Goal: Information Seeking & Learning: Learn about a topic

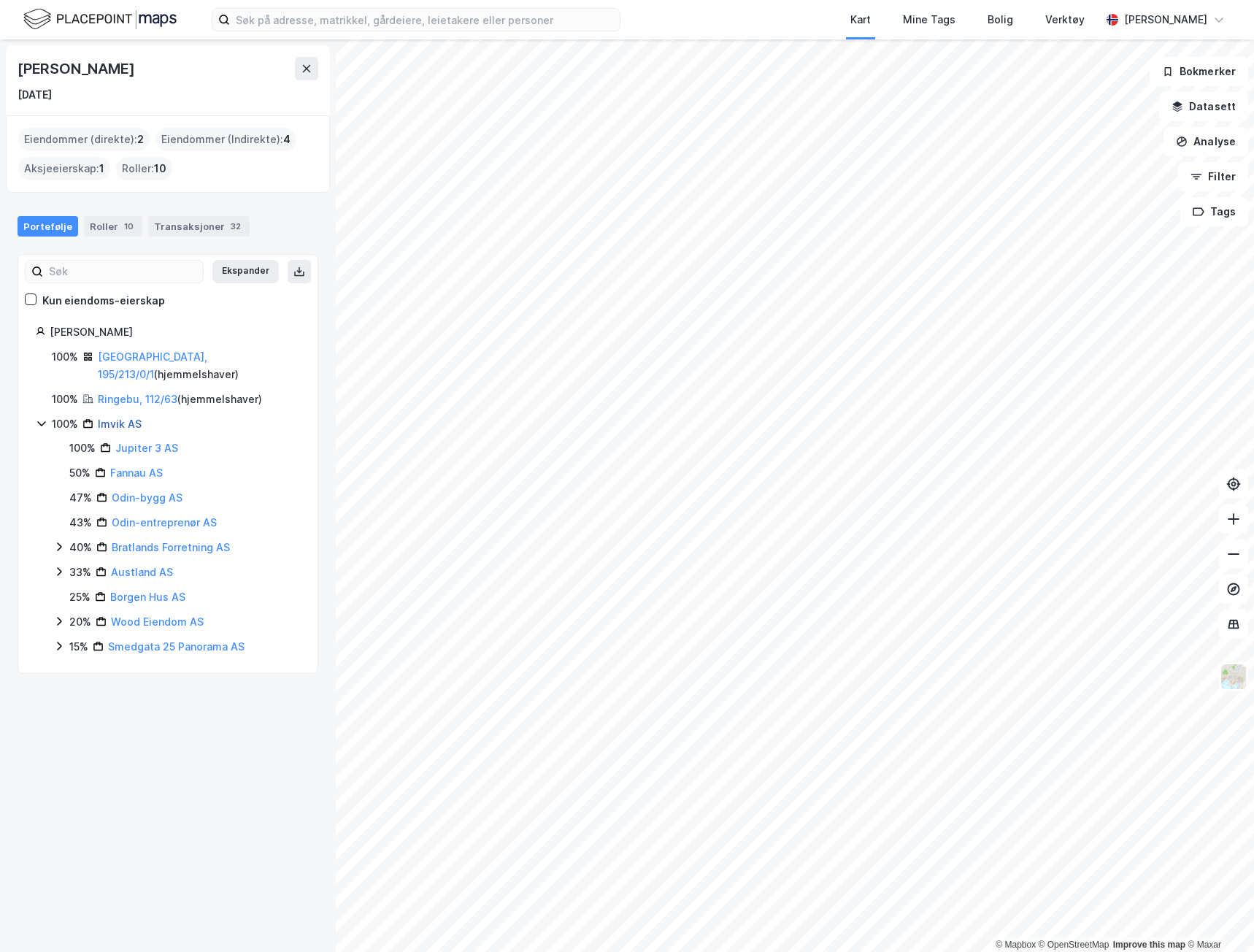
click at [125, 418] on link "Imvik AS" at bounding box center [120, 423] width 44 height 12
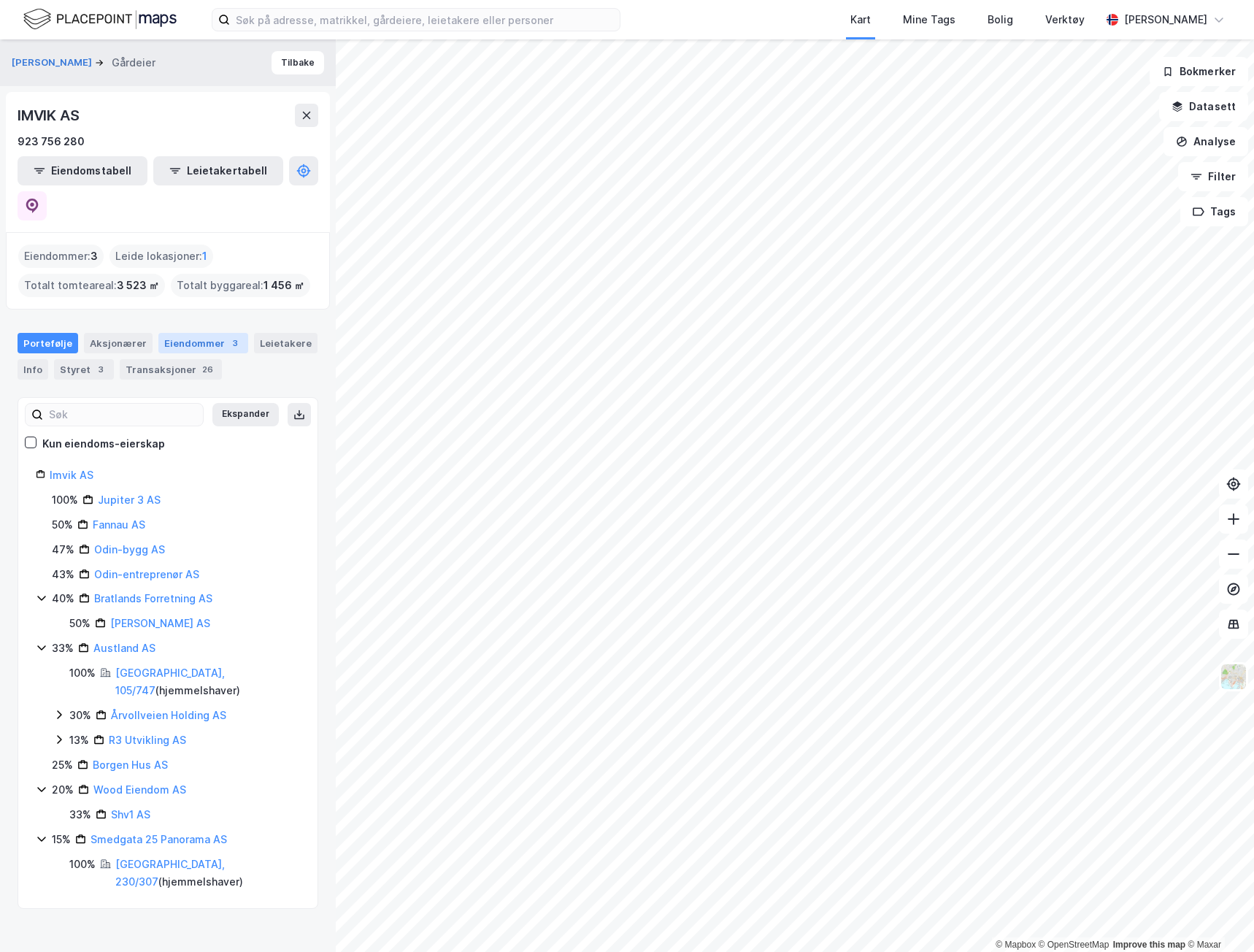
click at [214, 333] on div "Eiendommer 3" at bounding box center [203, 342] width 90 height 20
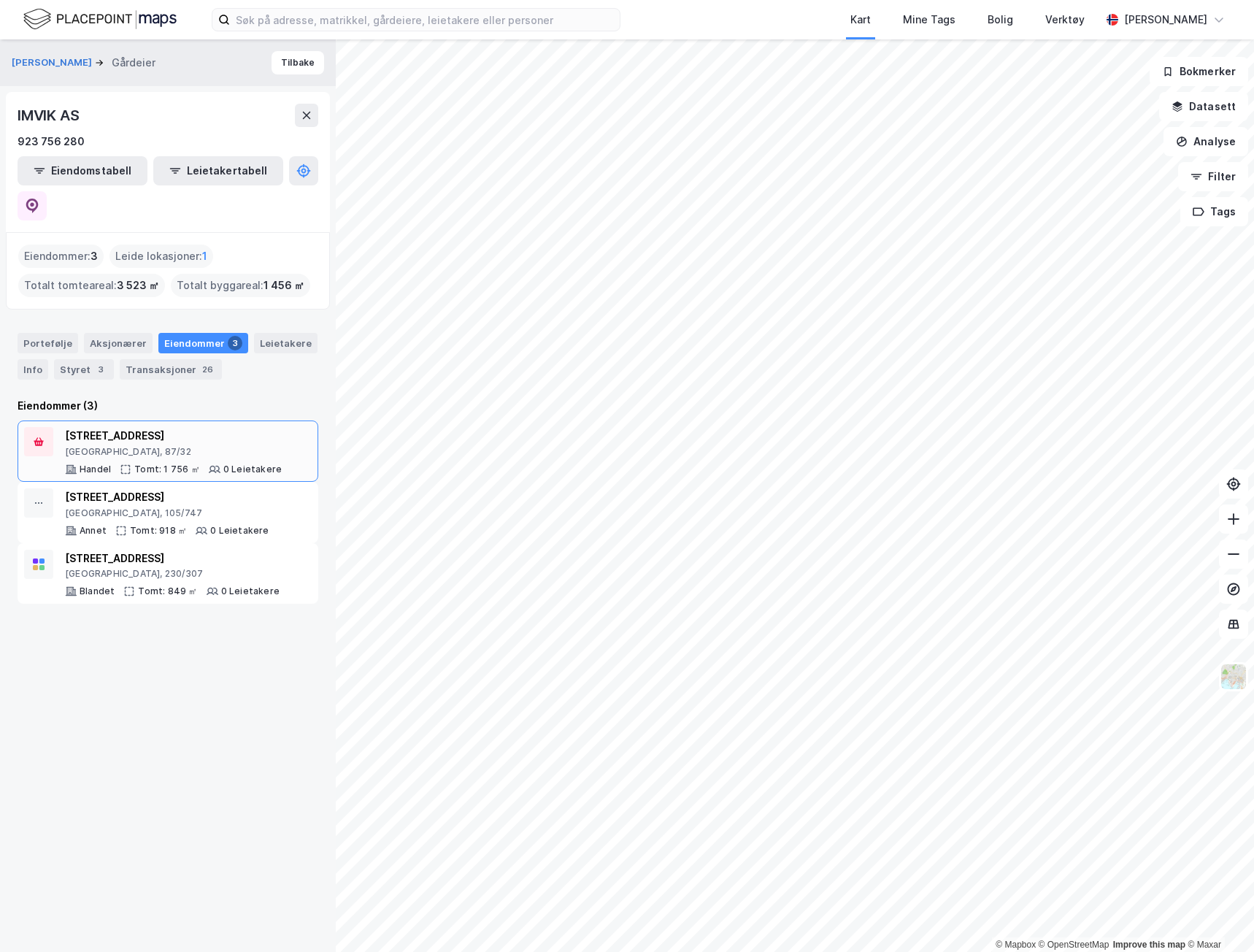
click at [179, 446] on div "Oslo, 87/32" at bounding box center [173, 452] width 217 height 11
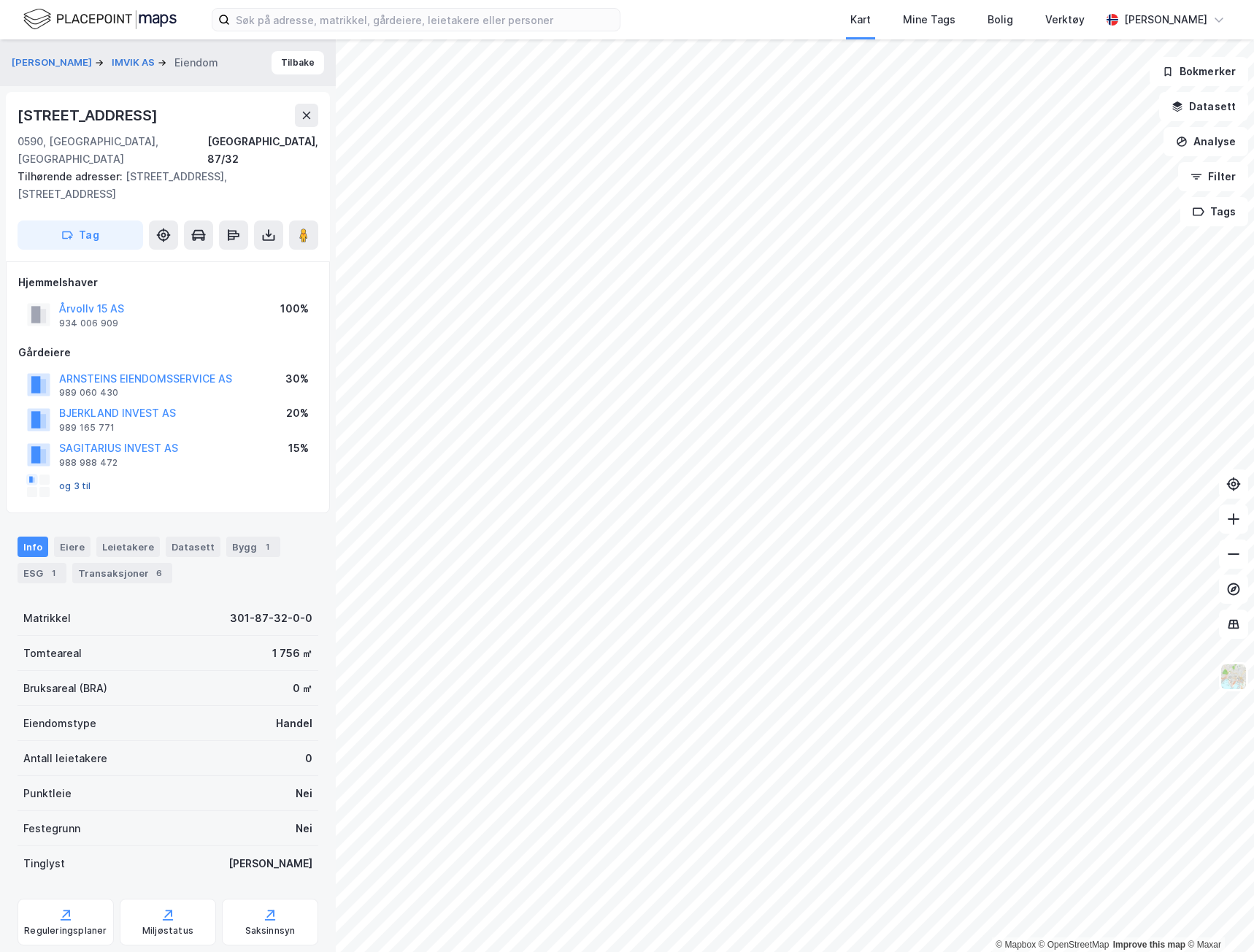
click at [0, 0] on button "og 3 til" at bounding box center [0, 0] width 0 height 0
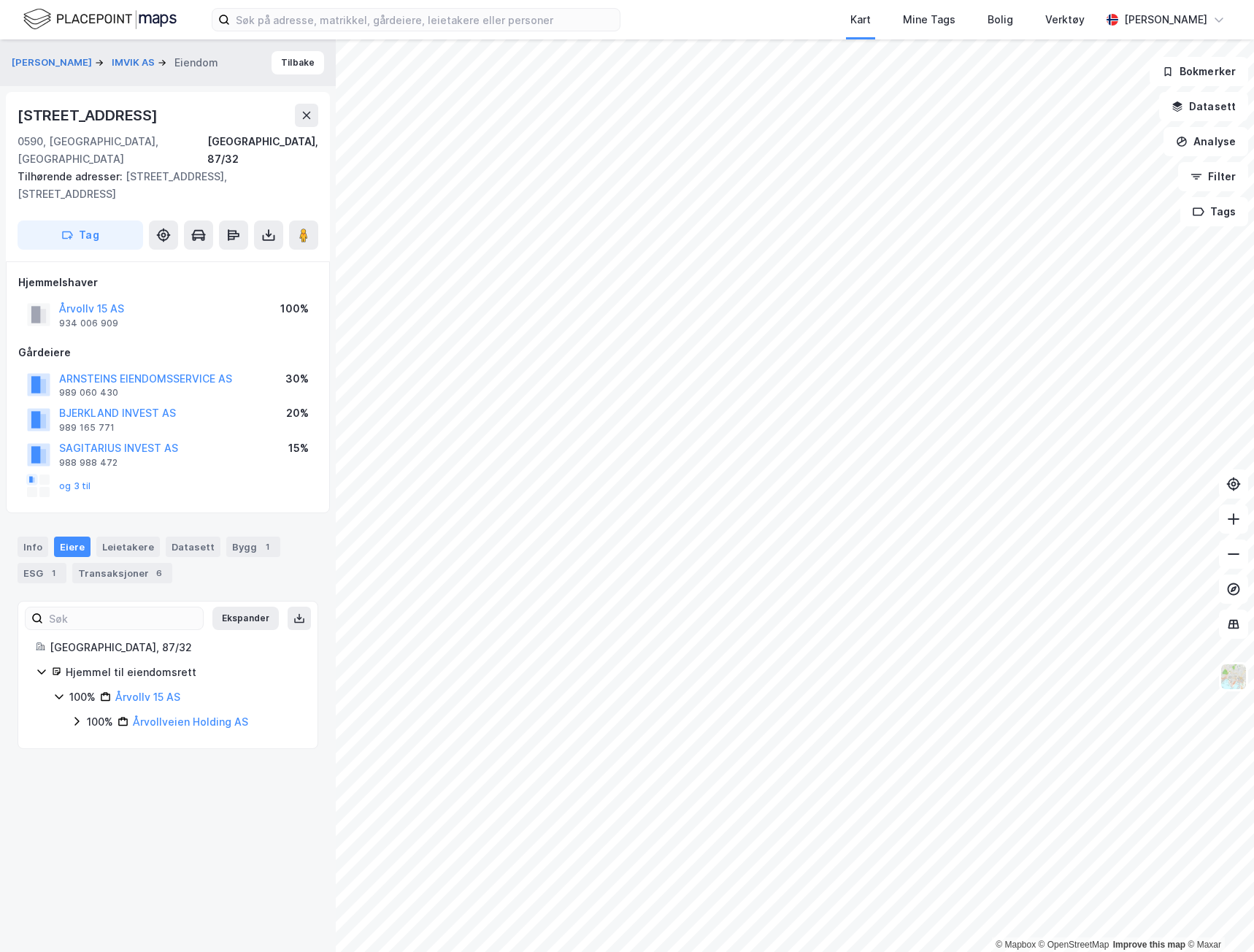
click at [78, 716] on icon at bounding box center [76, 721] width 11 height 11
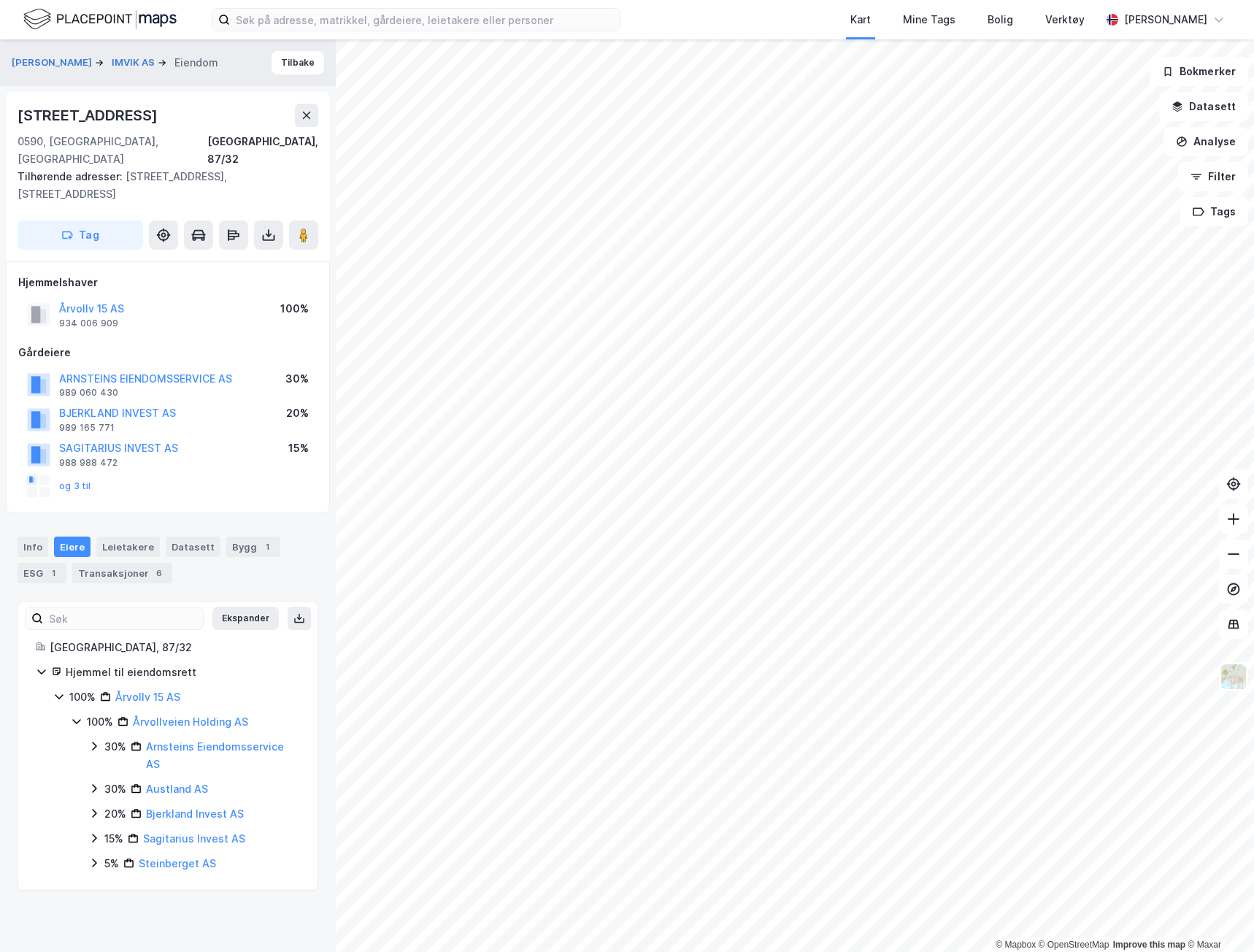
click at [91, 783] on icon at bounding box center [94, 788] width 11 height 11
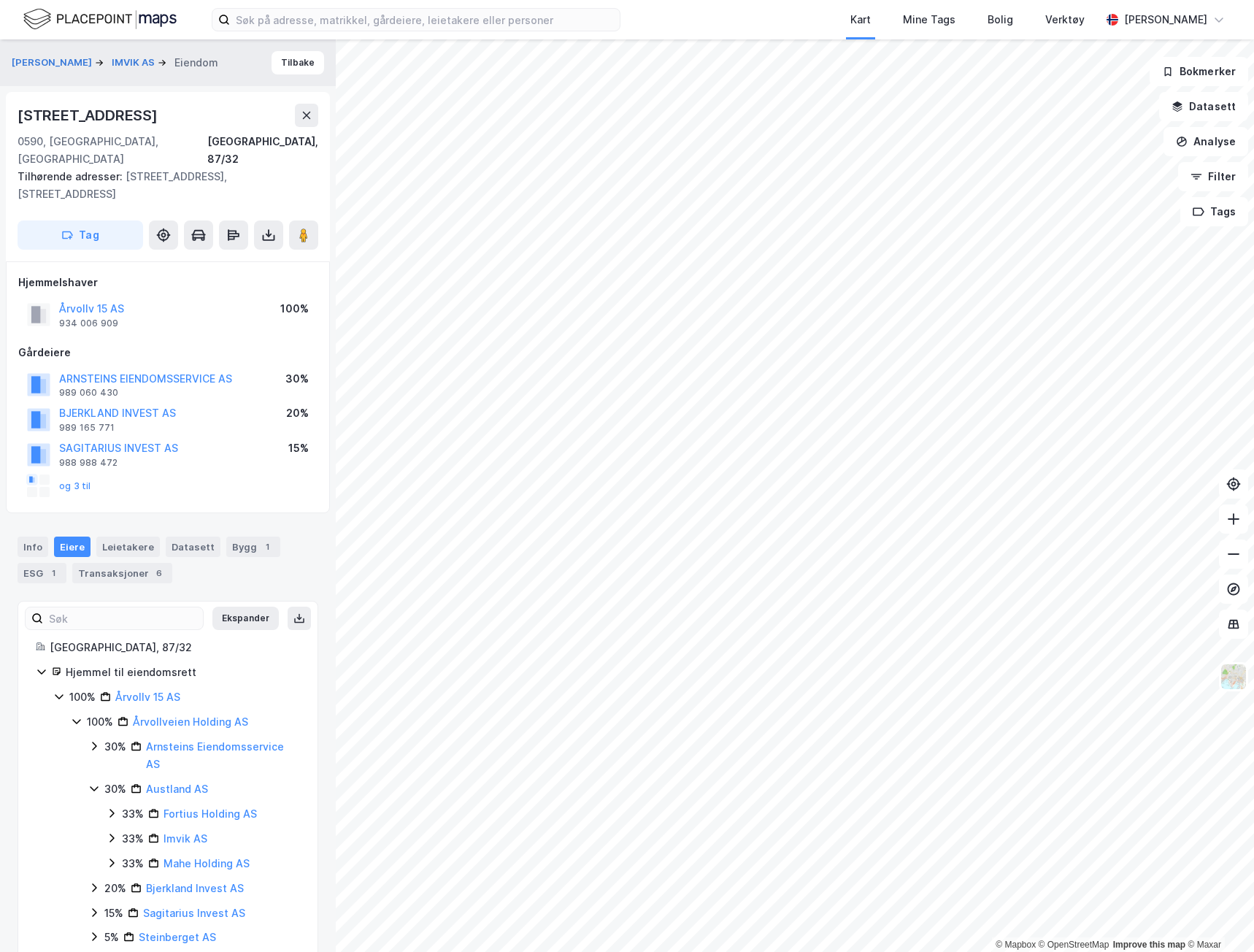
click at [91, 740] on icon at bounding box center [94, 746] width 11 height 11
click at [93, 882] on icon at bounding box center [94, 887] width 11 height 11
click at [93, 907] on icon at bounding box center [94, 912] width 11 height 11
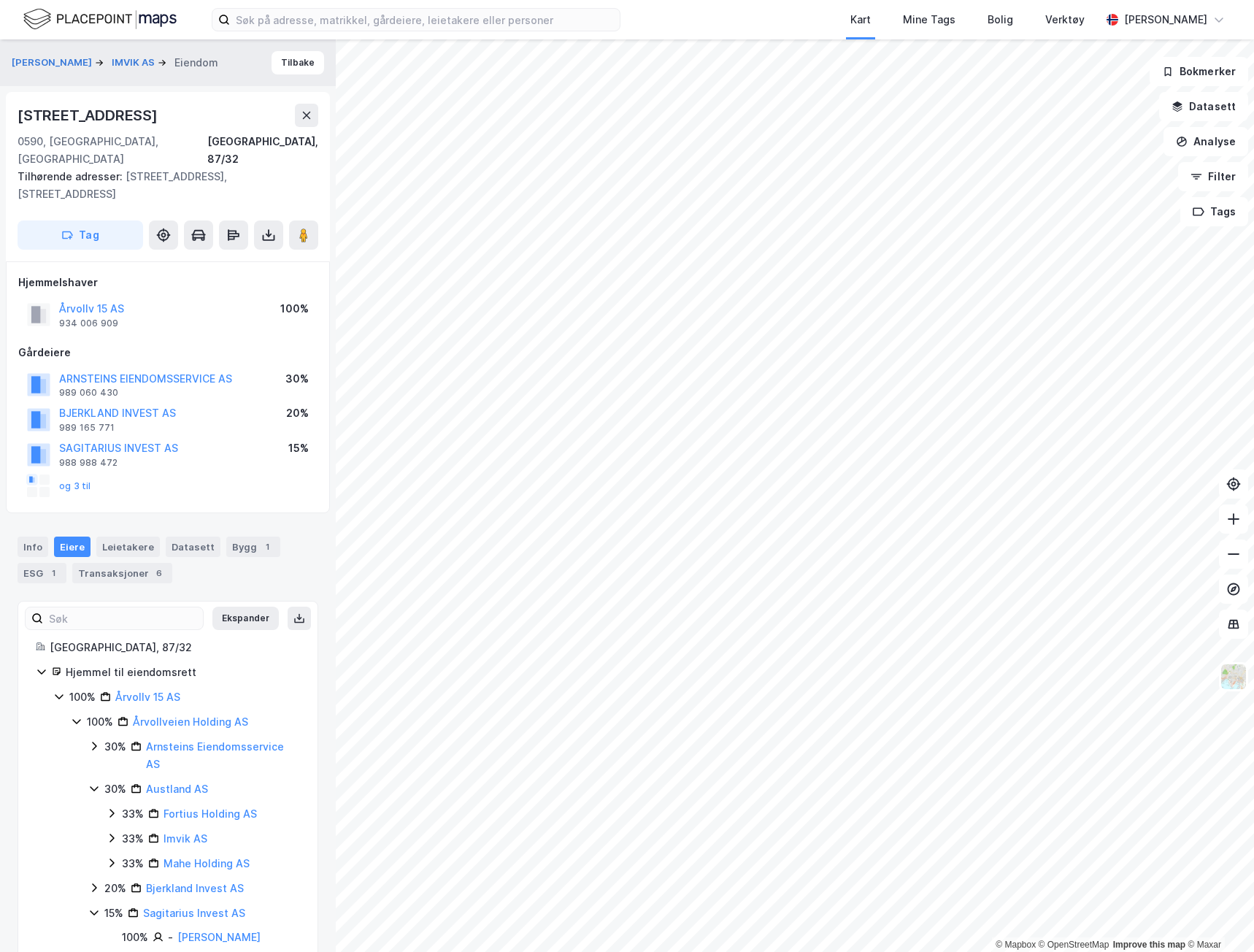
drag, startPoint x: 93, startPoint y: 873, endPoint x: 97, endPoint y: 898, distance: 25.3
click at [93, 907] on icon at bounding box center [94, 912] width 11 height 11
click at [97, 931] on icon at bounding box center [94, 937] width 11 height 11
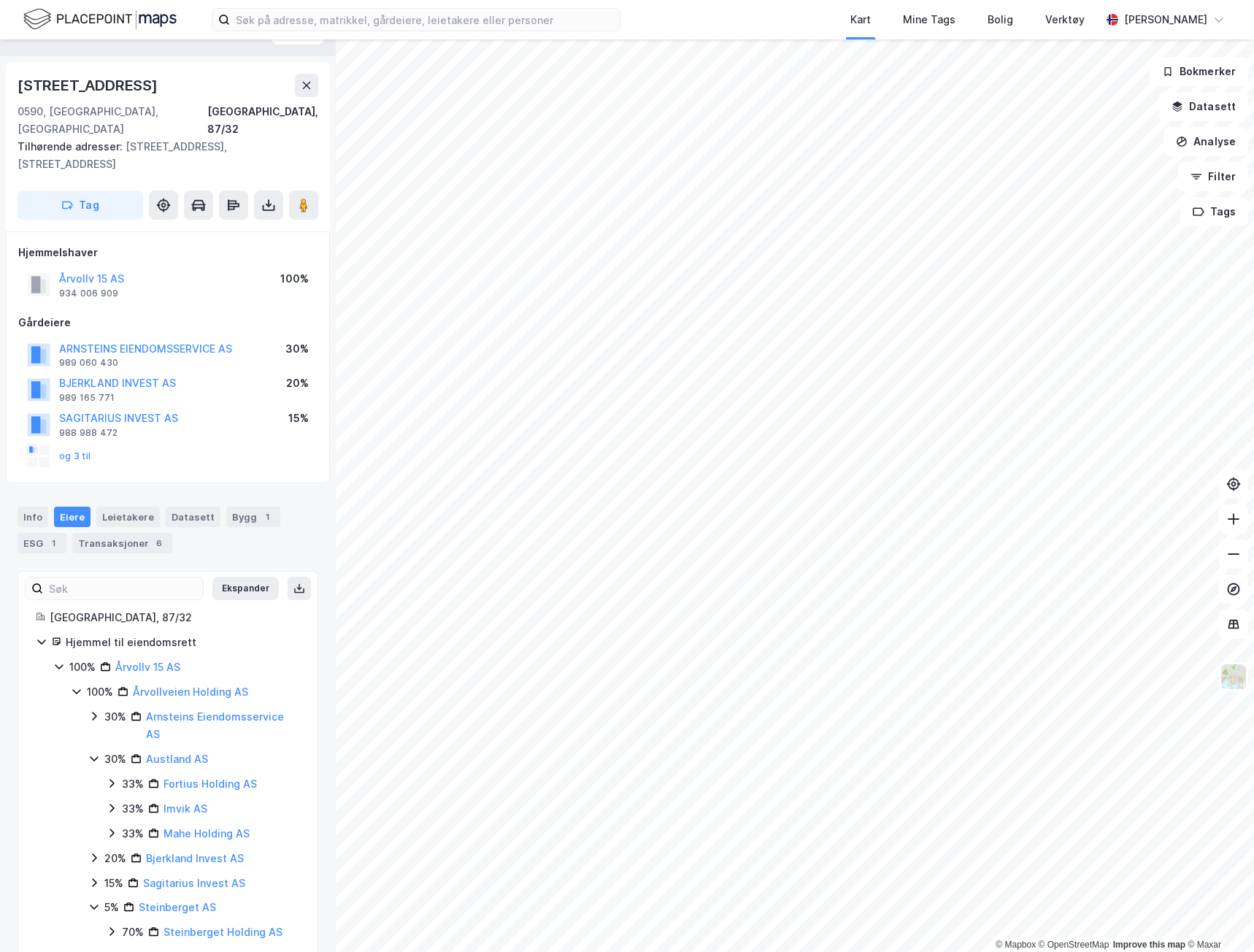
scroll to position [45, 0]
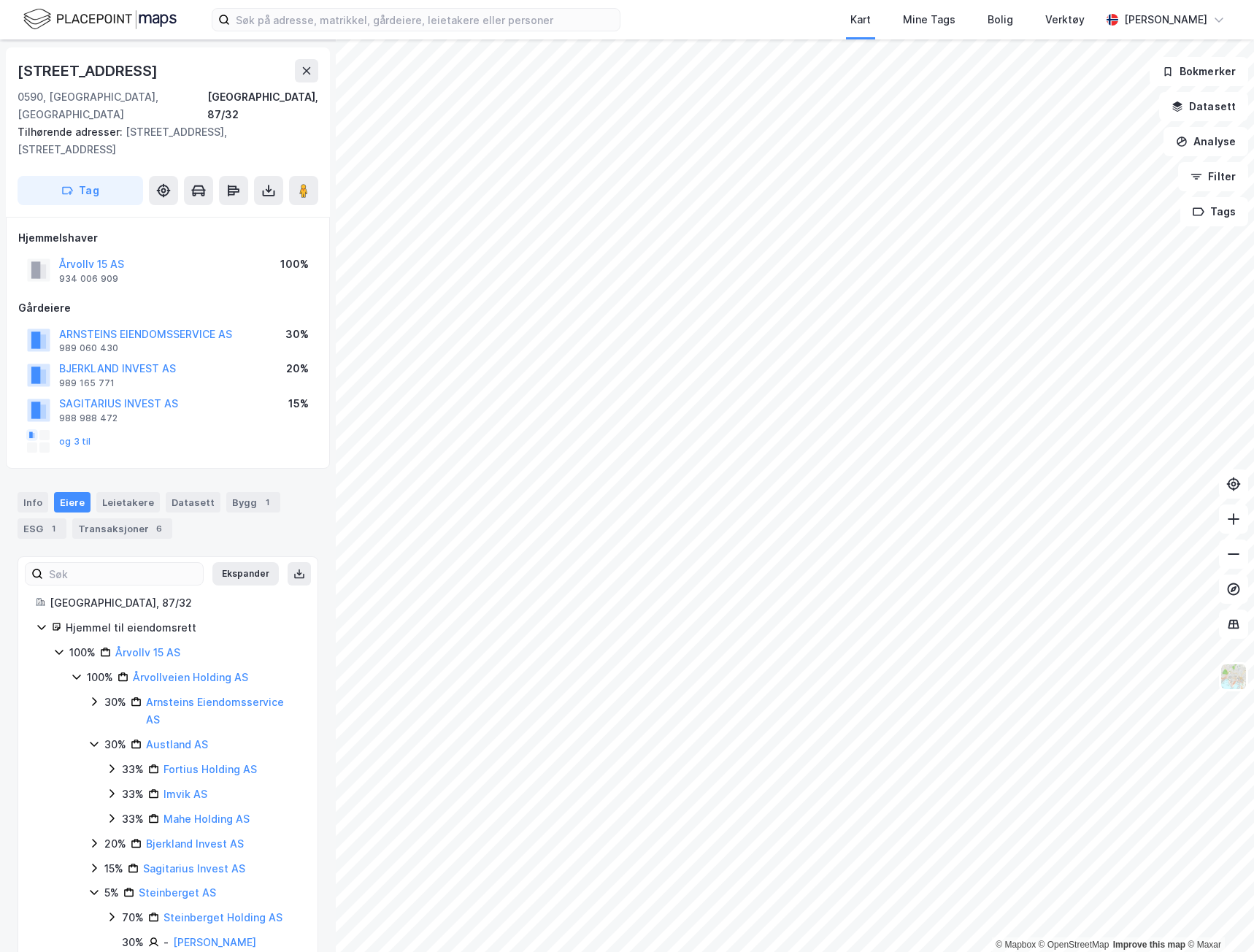
click at [110, 911] on icon at bounding box center [112, 916] width 11 height 11
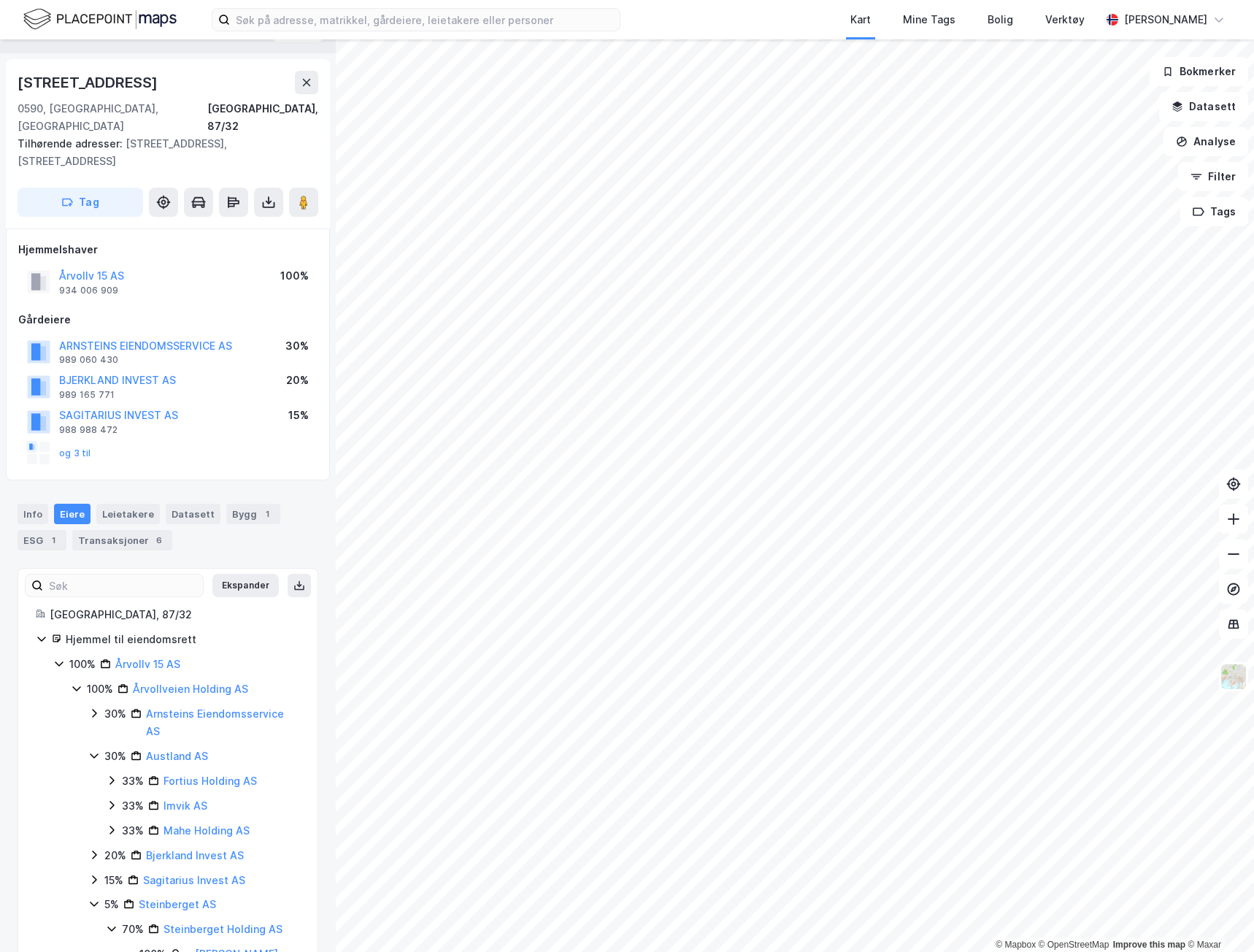
scroll to position [0, 0]
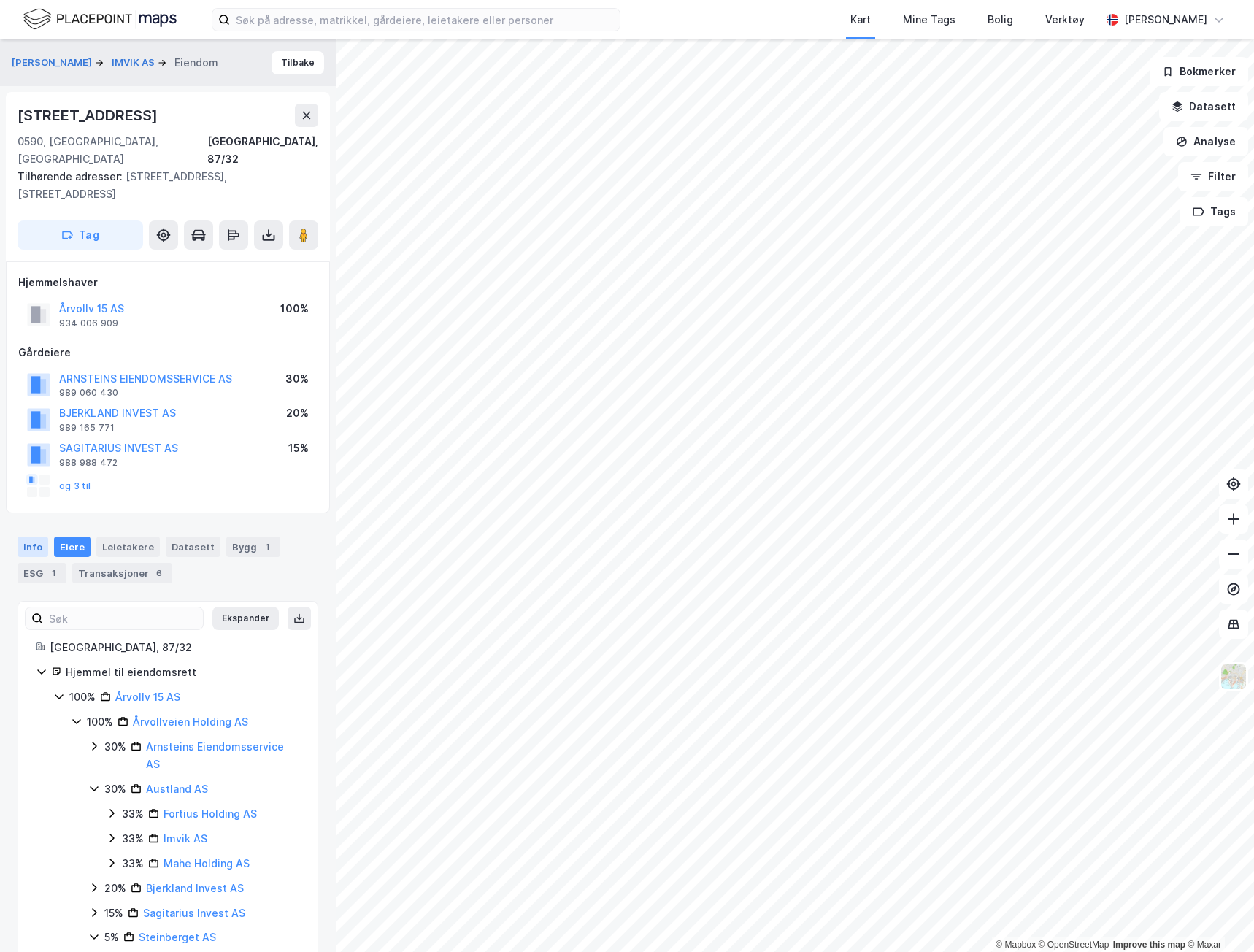
click at [47, 537] on div "Info" at bounding box center [33, 546] width 31 height 20
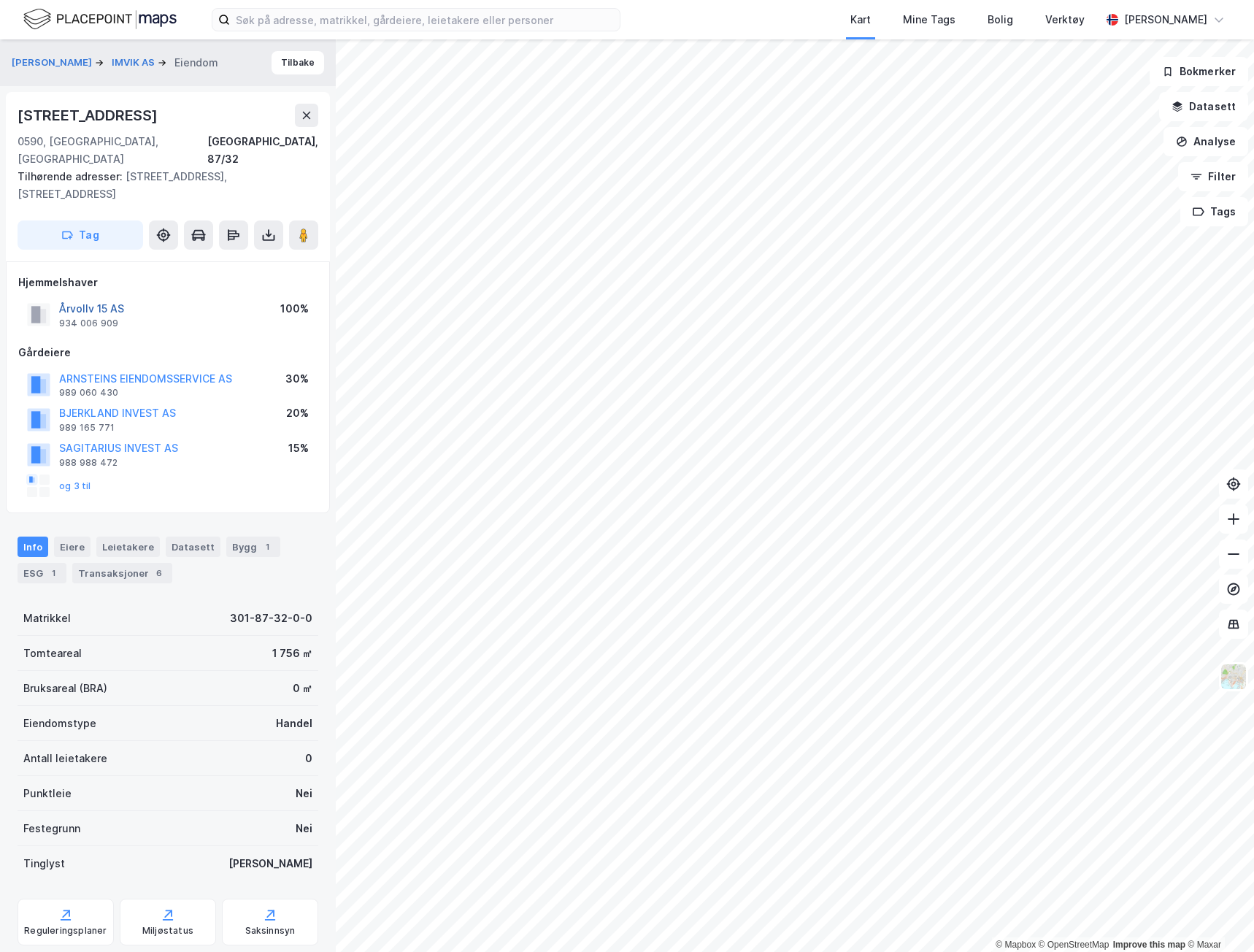
click at [0, 0] on button "Årvollv 15 AS" at bounding box center [0, 0] width 0 height 0
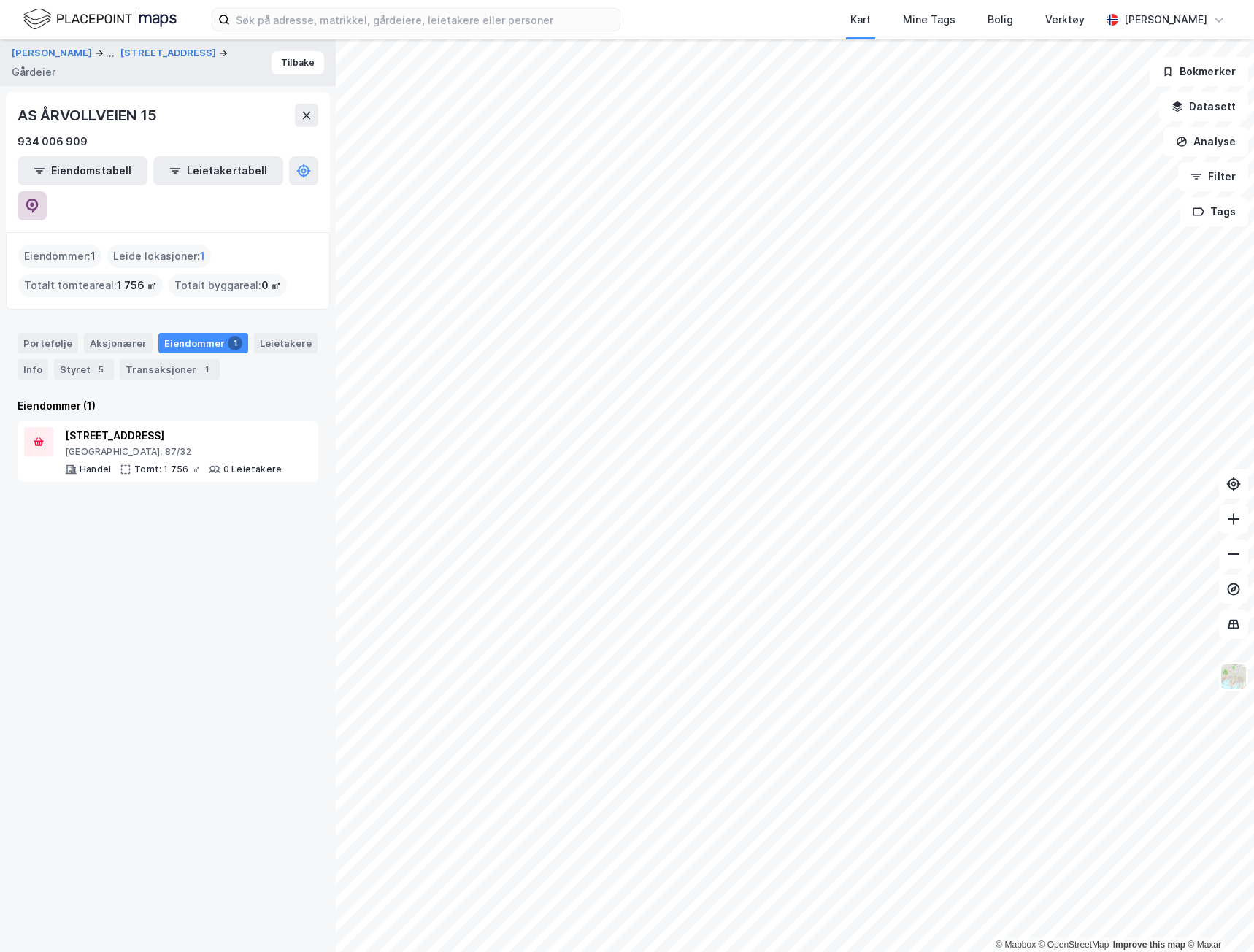
click at [47, 191] on button at bounding box center [32, 206] width 29 height 29
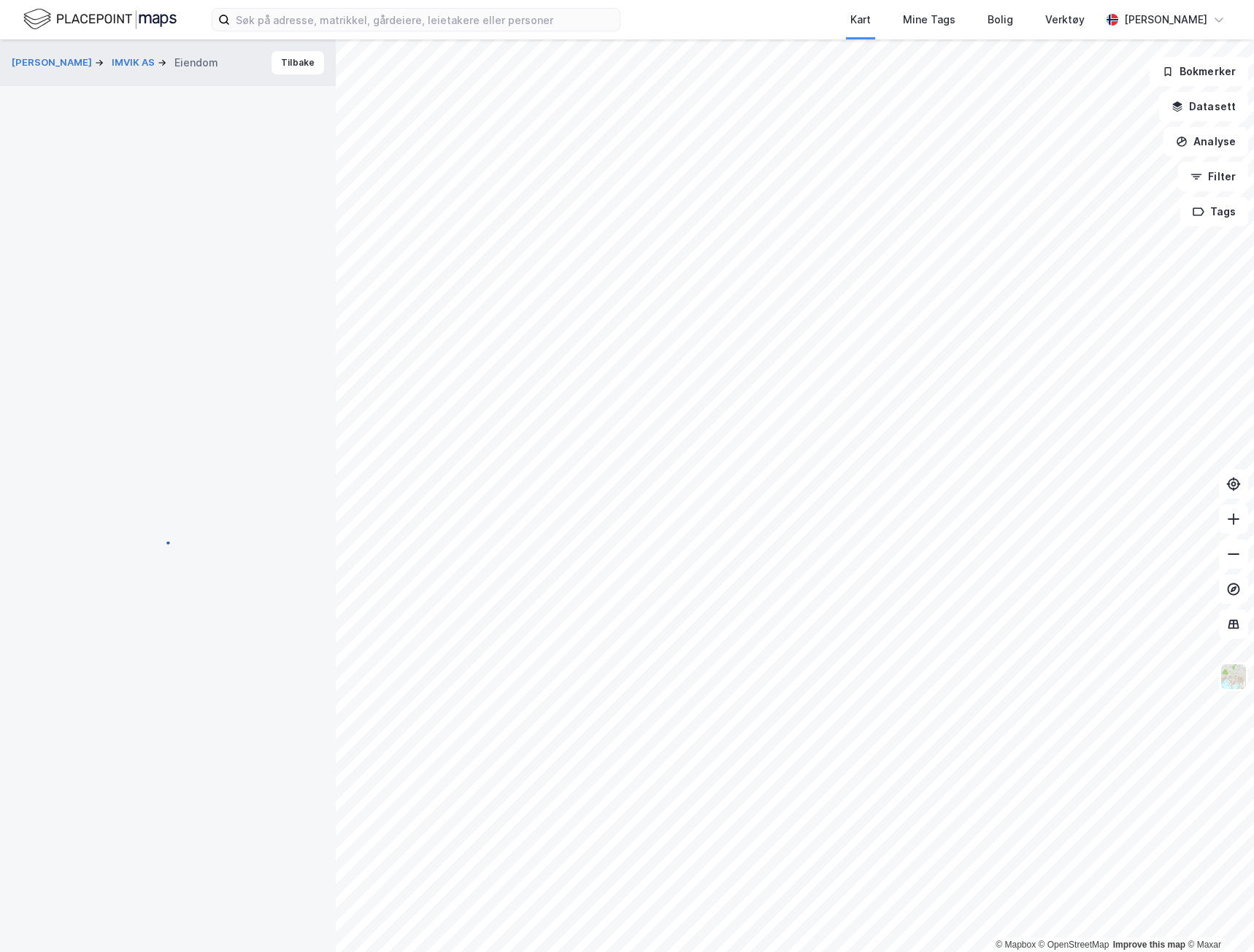
scroll to position [2, 0]
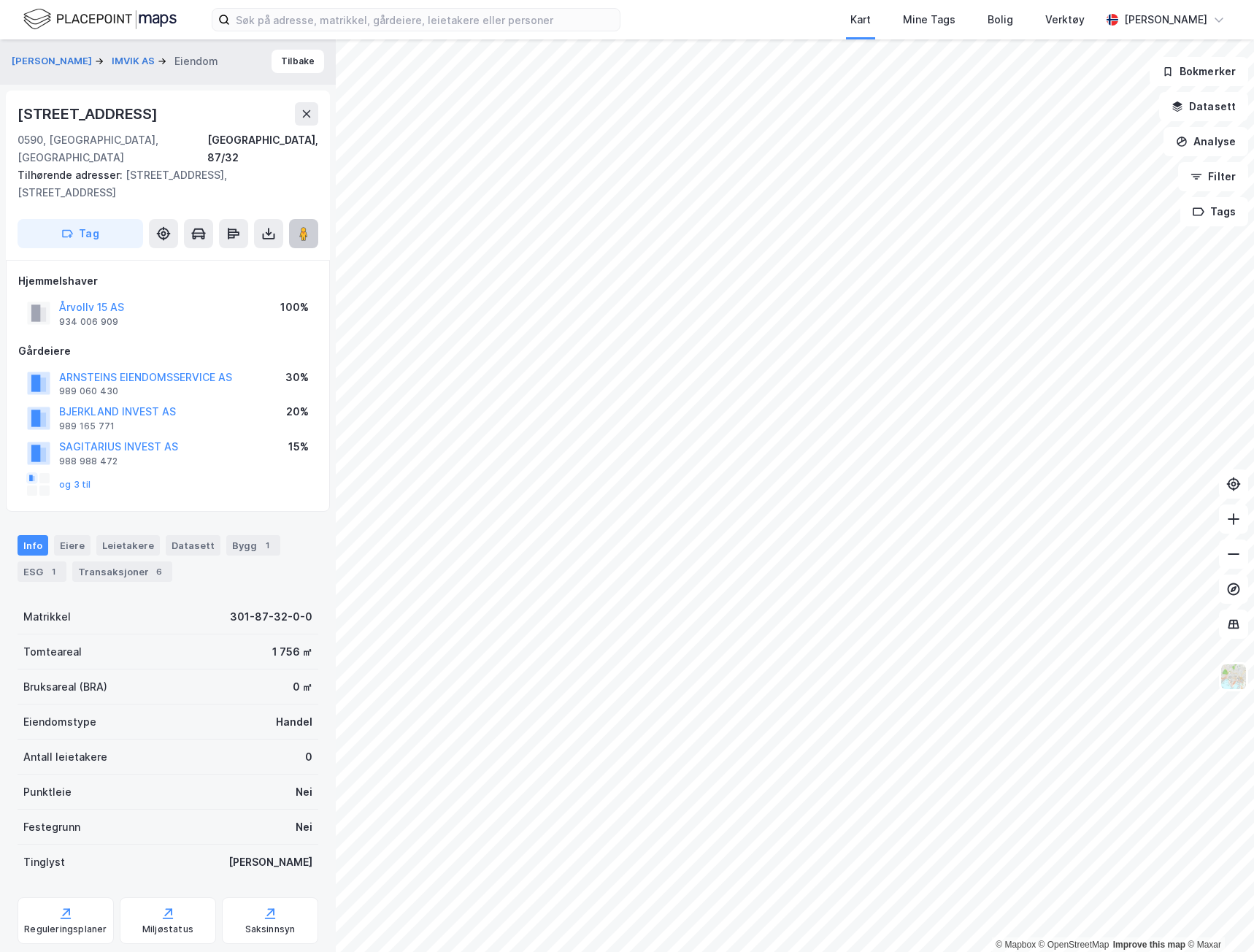
click at [306, 227] on image at bounding box center [304, 234] width 9 height 15
click at [1222, 178] on button "Filter" at bounding box center [1213, 176] width 70 height 29
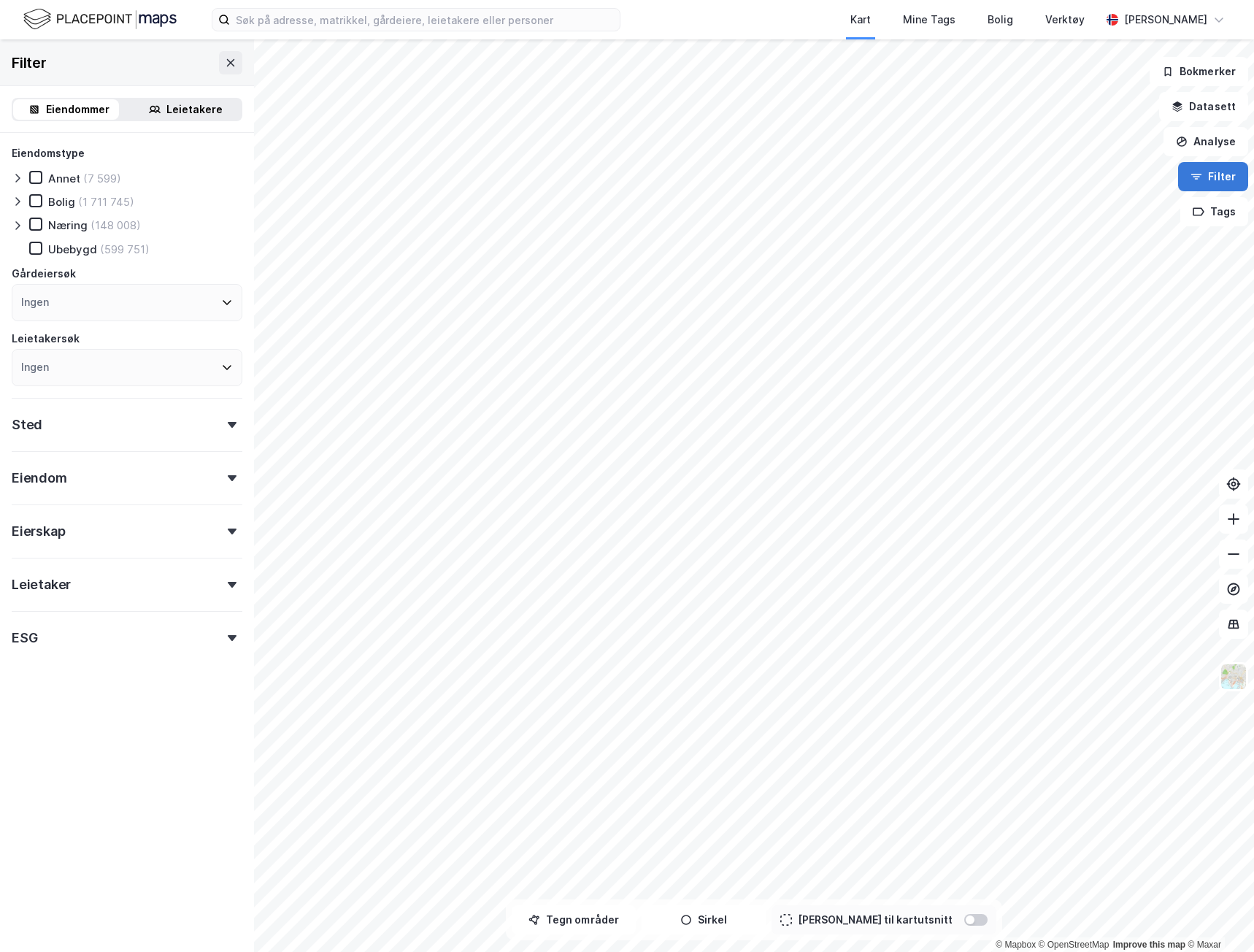
click at [1222, 178] on button "Filter" at bounding box center [1213, 176] width 70 height 29
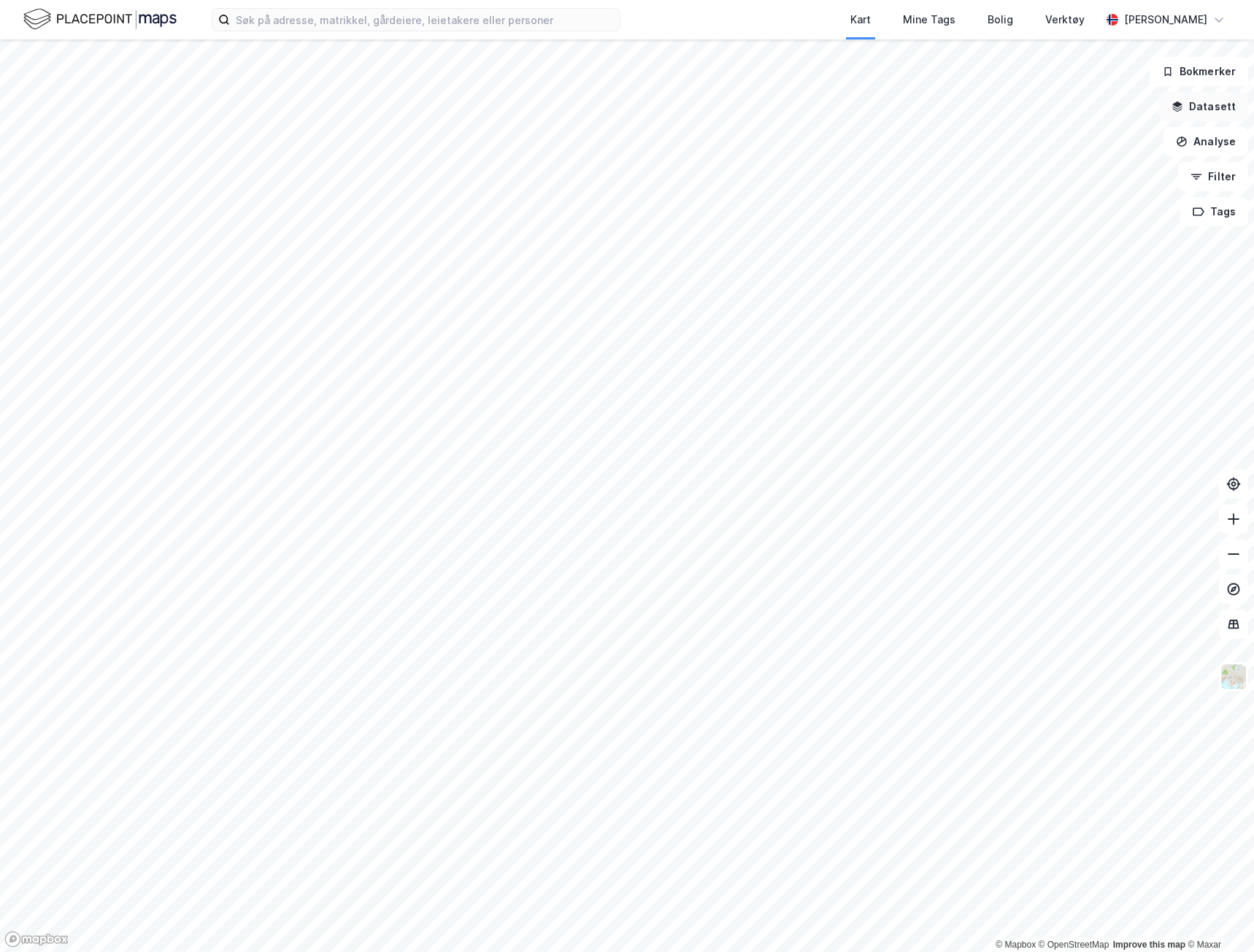
click at [1205, 108] on button "Datasett" at bounding box center [1204, 107] width 89 height 29
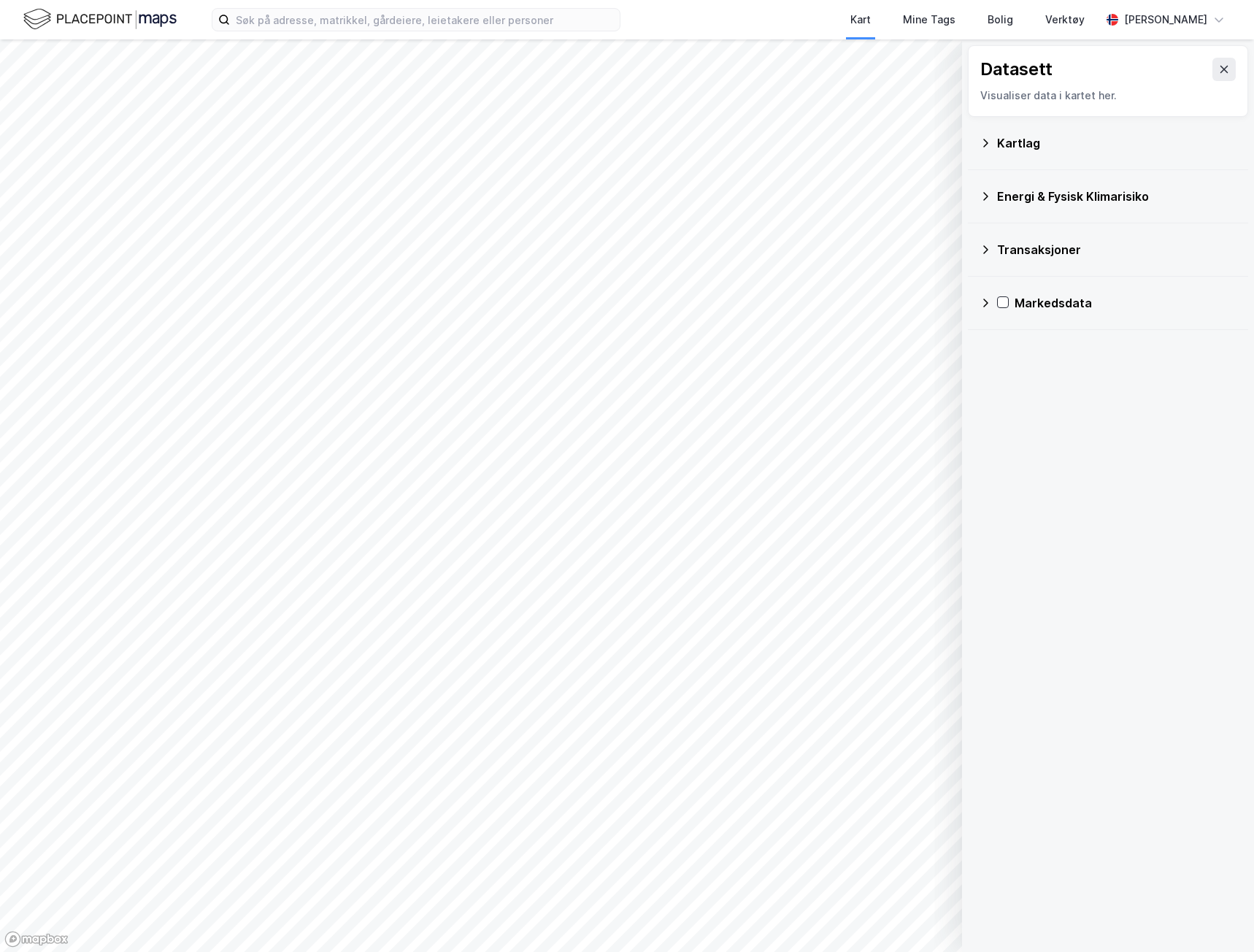
click at [988, 147] on icon at bounding box center [985, 143] width 11 height 11
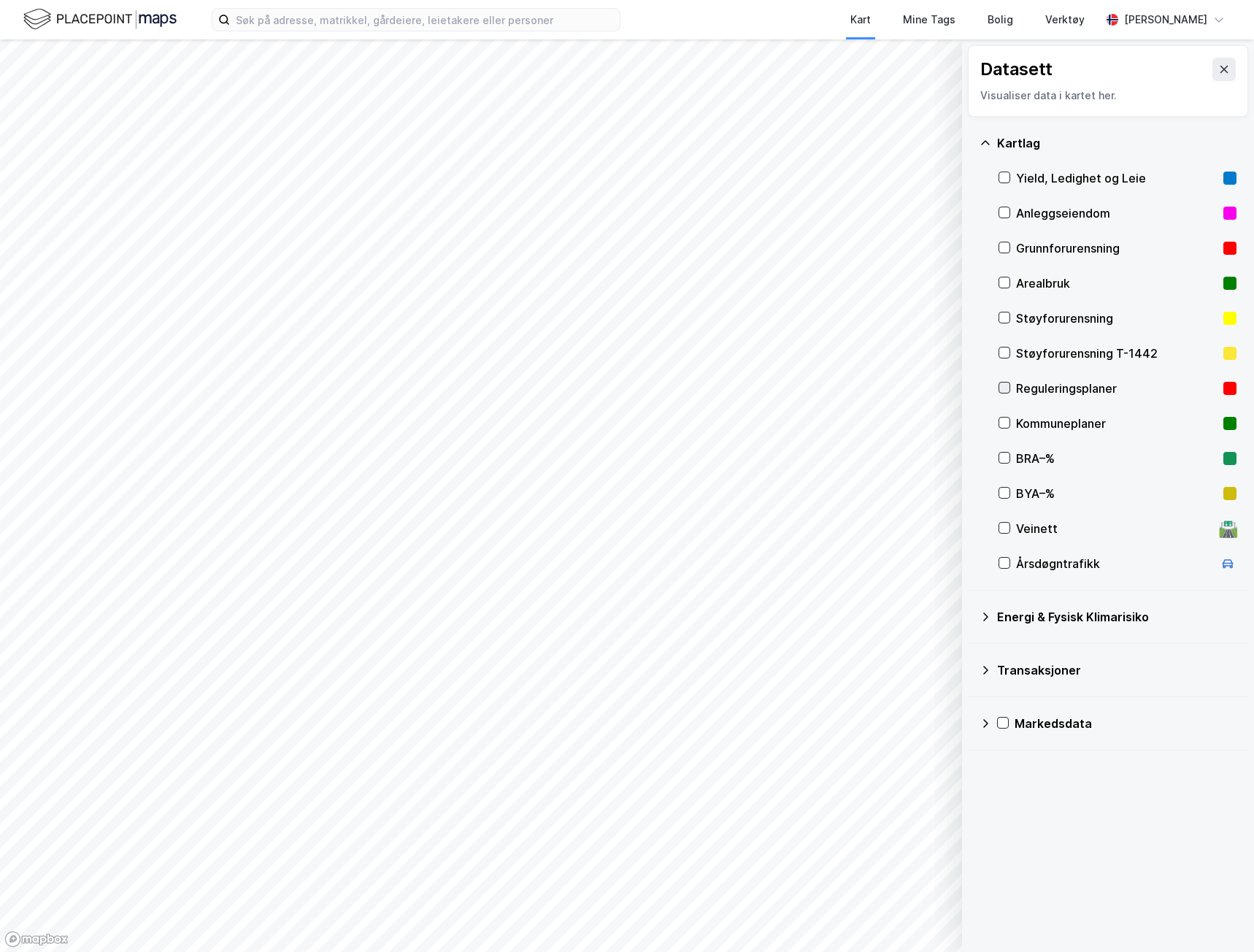
click at [1005, 389] on icon at bounding box center [1004, 388] width 11 height 11
click at [1037, 418] on div "Kommuneplaner" at bounding box center [1116, 423] width 202 height 18
click at [1008, 384] on icon at bounding box center [1004, 388] width 11 height 11
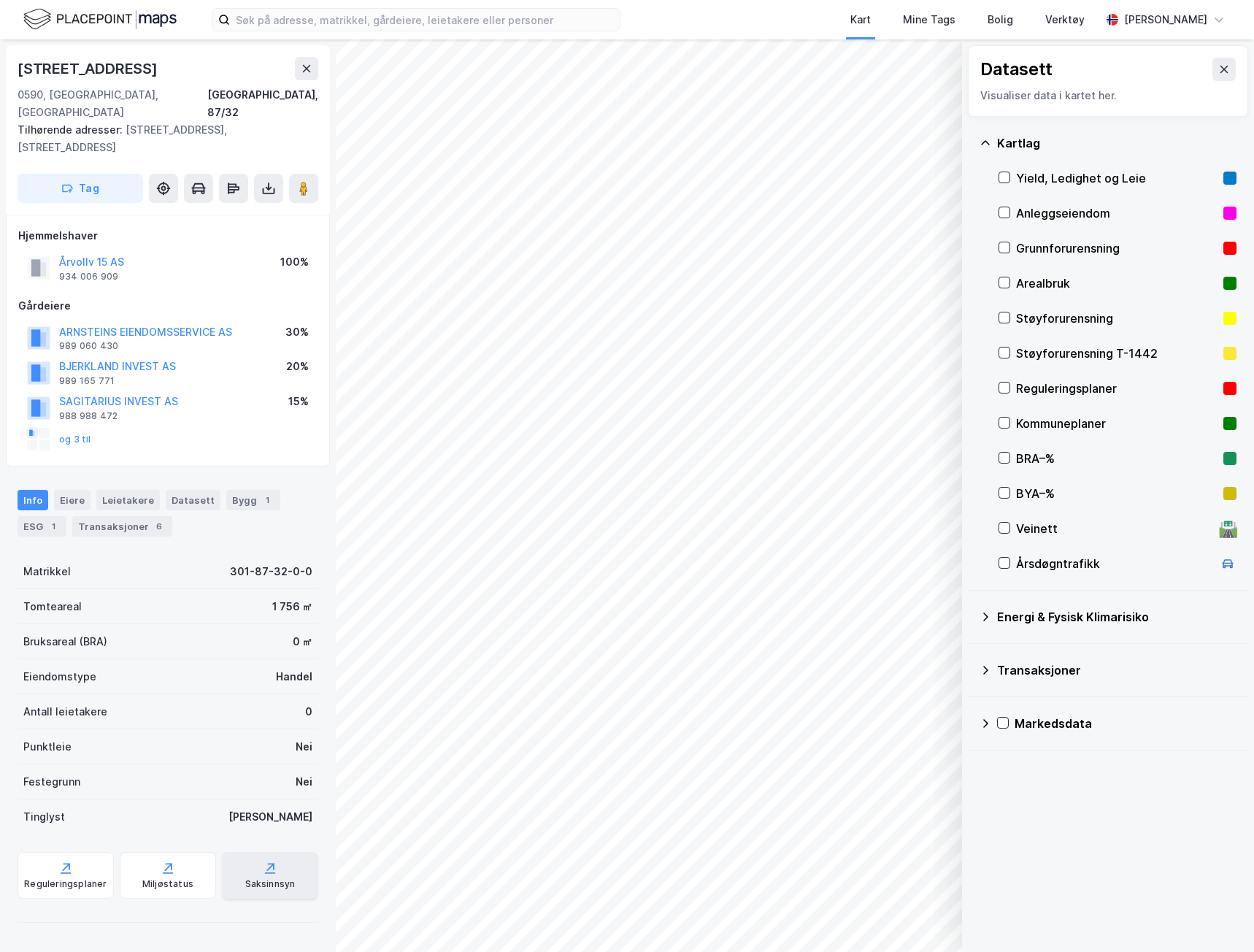
click at [259, 878] on div "Saksinnsyn" at bounding box center [270, 884] width 50 height 11
click at [0, 0] on button "og 3 til" at bounding box center [0, 0] width 0 height 0
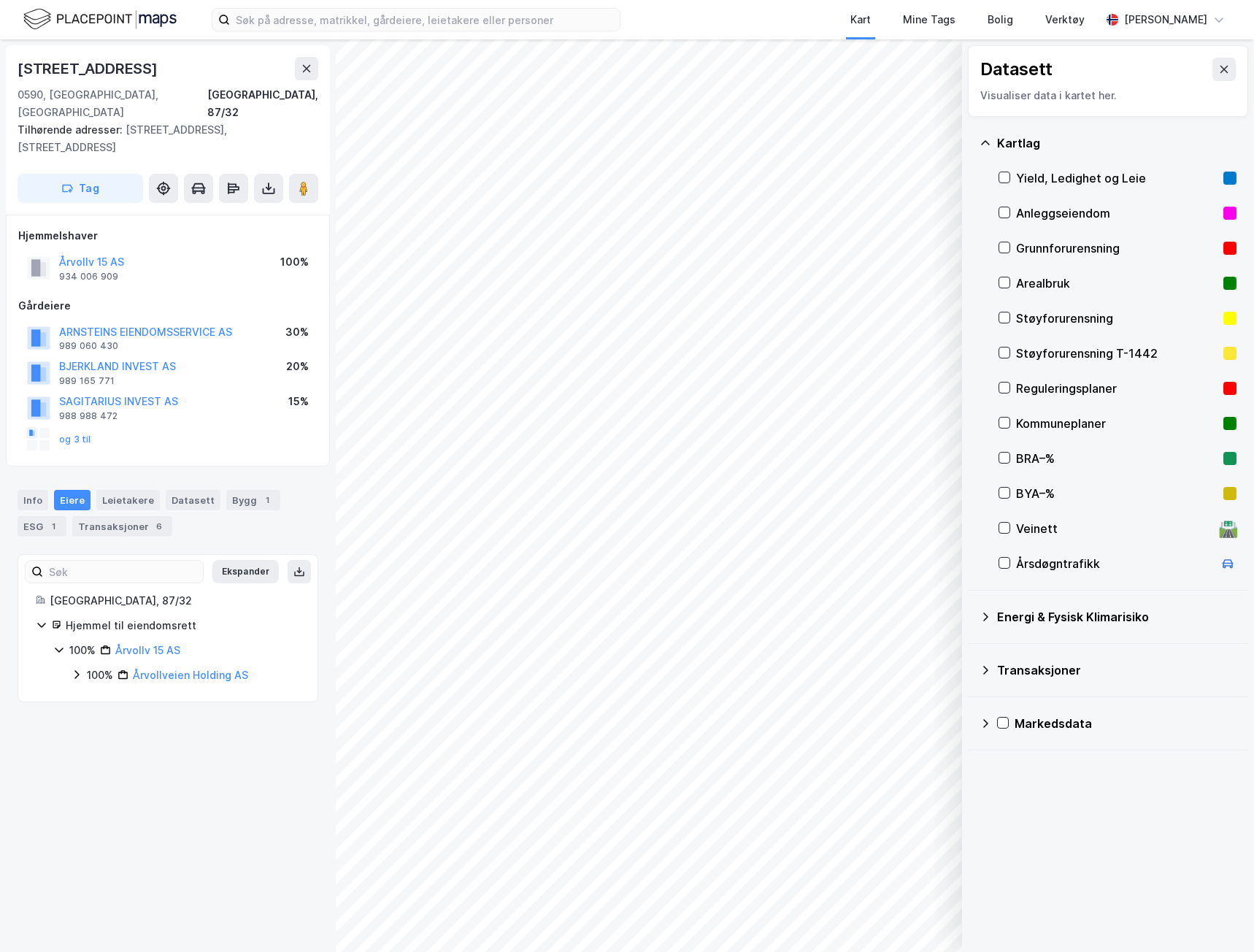
click at [81, 669] on icon at bounding box center [76, 674] width 11 height 11
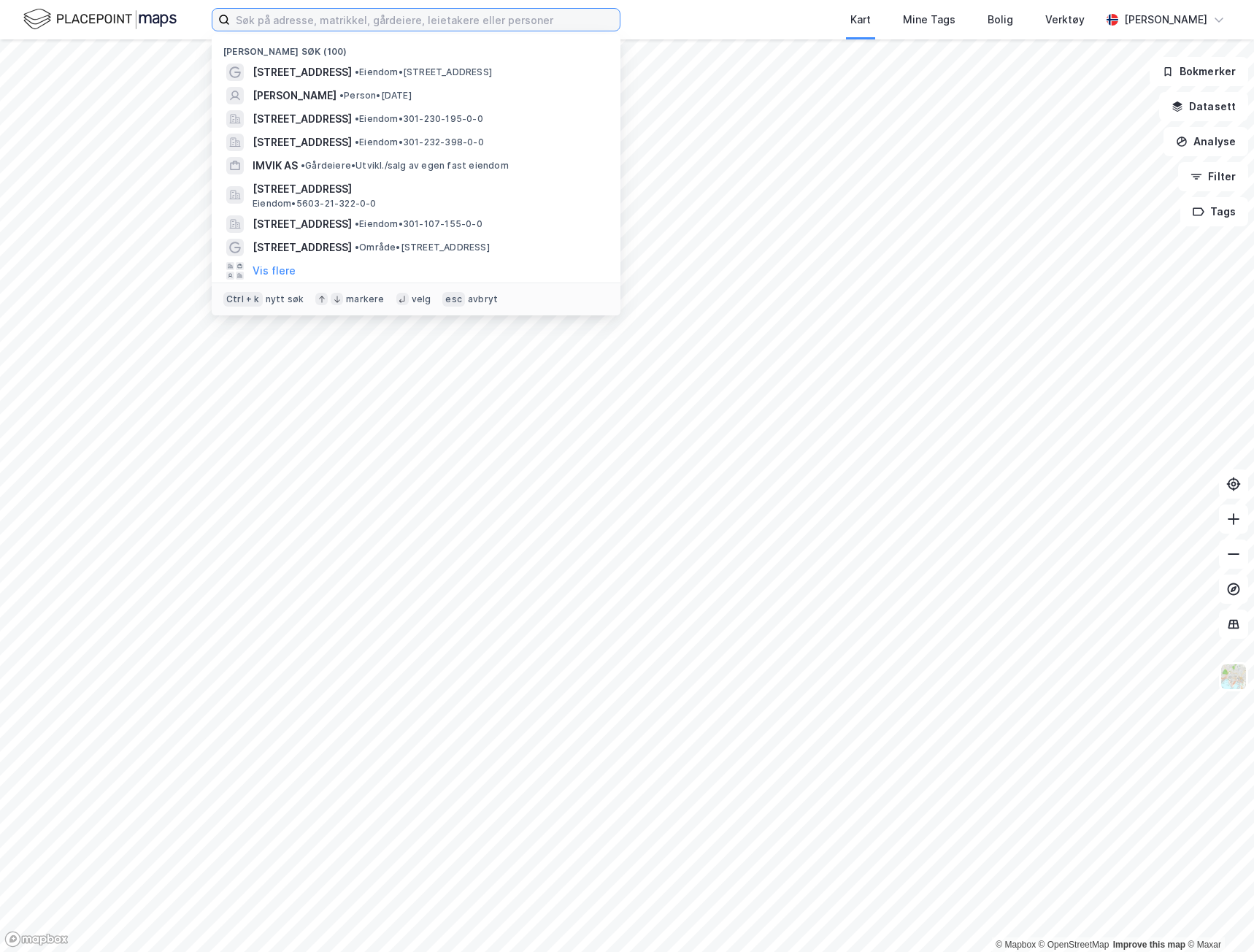
click at [380, 24] on input at bounding box center [425, 19] width 390 height 22
